Goal: Information Seeking & Learning: Understand process/instructions

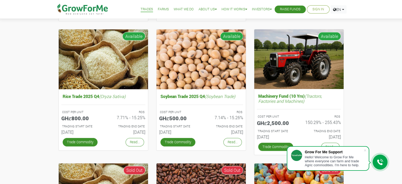
click at [364, 12] on div "Trades Farms What We Do About Us Traction Our Vision Our Team Our Board Our Adv…" at bounding box center [201, 9] width 410 height 19
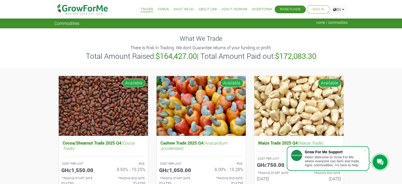
click at [234, 8] on link "How it Works" at bounding box center [235, 10] width 26 height 6
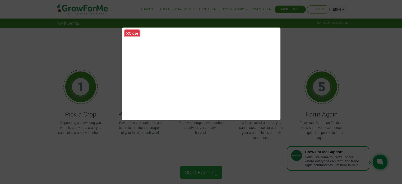
click at [135, 31] on button "Close" at bounding box center [132, 33] width 15 height 6
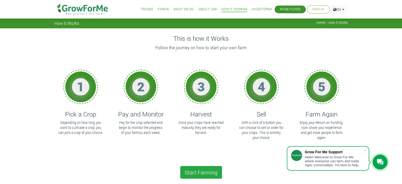
drag, startPoint x: 51, startPoint y: 0, endPoint x: 42, endPoint y: 35, distance: 36.1
click at [42, 35] on div "This is how it Works Follow the journey on how to start your own farm 1 Pick a …" at bounding box center [201, 163] width 402 height 270
